Goal: Task Accomplishment & Management: Use online tool/utility

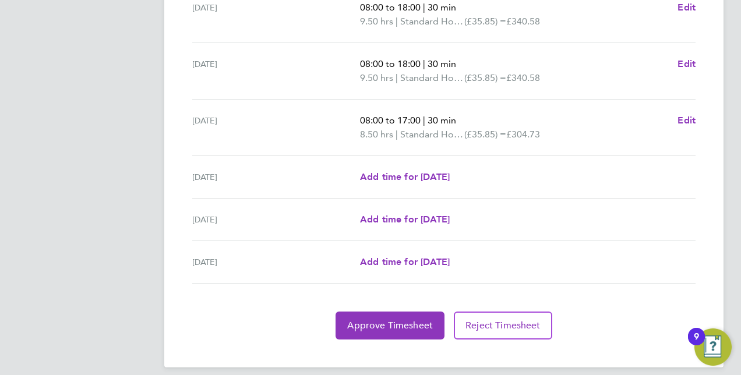
scroll to position [443, 0]
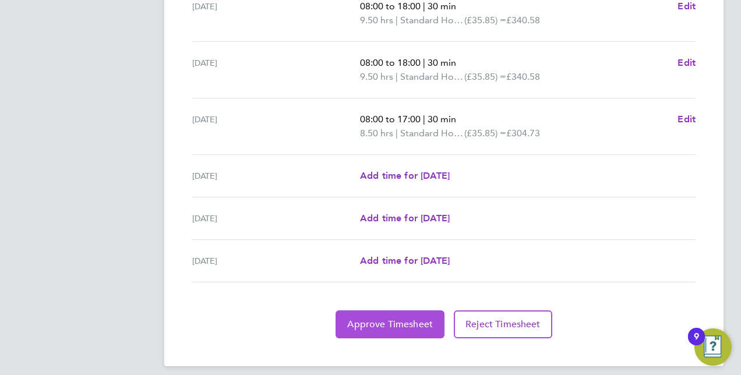
click at [396, 320] on span "Approve Timesheet" at bounding box center [390, 325] width 86 height 12
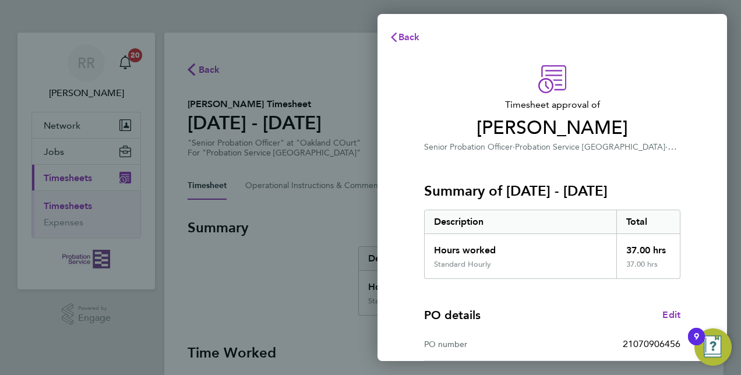
click at [522, 333] on div "PO number 21070906456" at bounding box center [552, 344] width 256 height 33
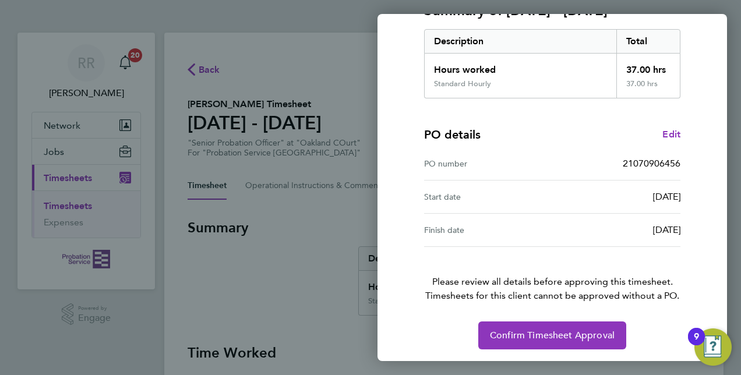
scroll to position [182, 0]
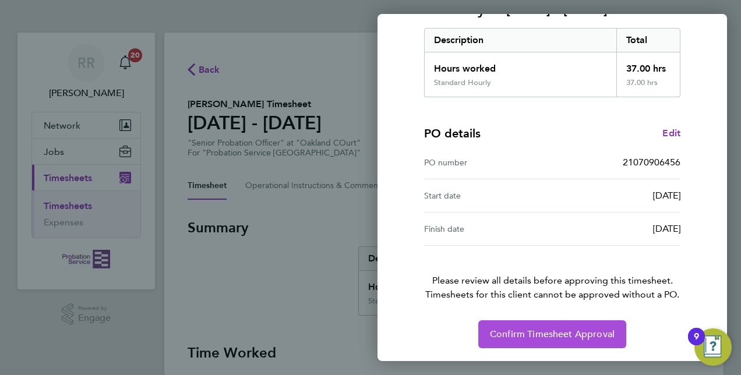
click at [545, 334] on span "Confirm Timesheet Approval" at bounding box center [552, 335] width 125 height 12
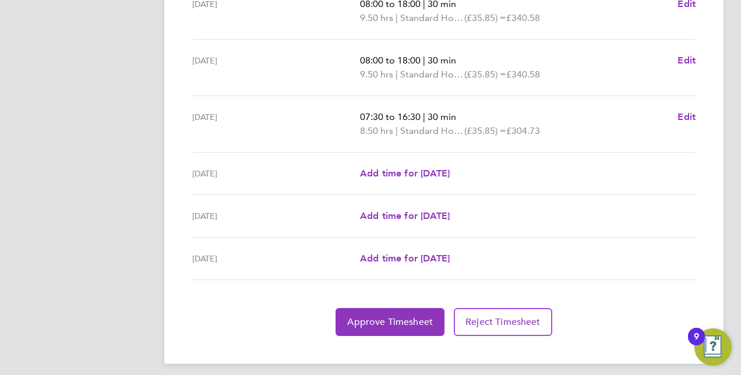
scroll to position [450, 0]
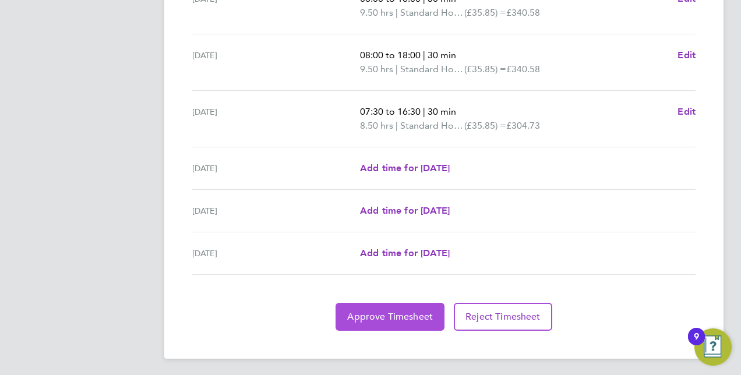
click at [380, 319] on span "Approve Timesheet" at bounding box center [390, 317] width 86 height 12
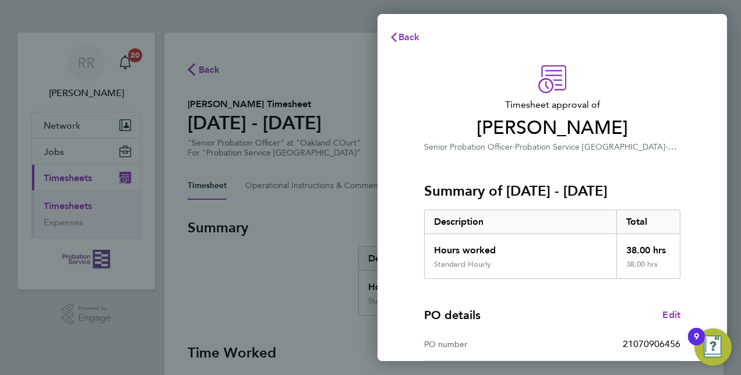
click at [543, 326] on div "PO details Edit PO number 21070906456 Start date 31 Mar 2025 Finish date 31 Mar…" at bounding box center [552, 353] width 256 height 149
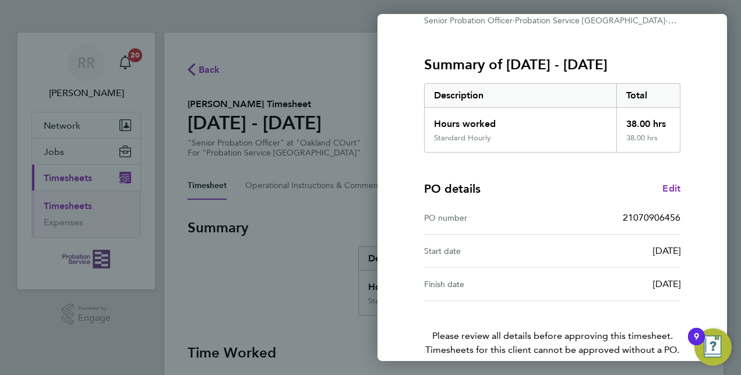
scroll to position [182, 0]
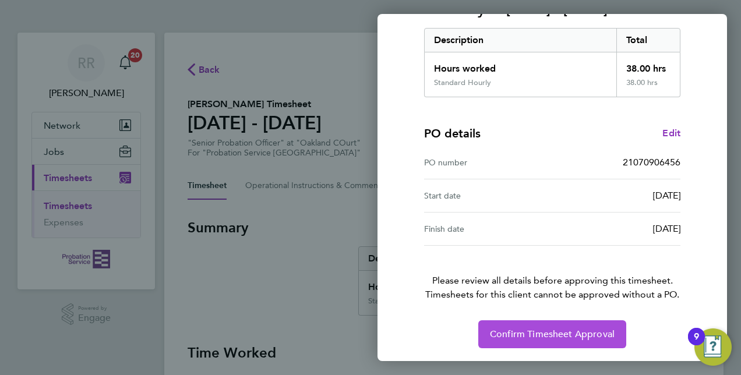
click at [572, 333] on span "Confirm Timesheet Approval" at bounding box center [552, 335] width 125 height 12
